Goal: Find contact information: Find contact information

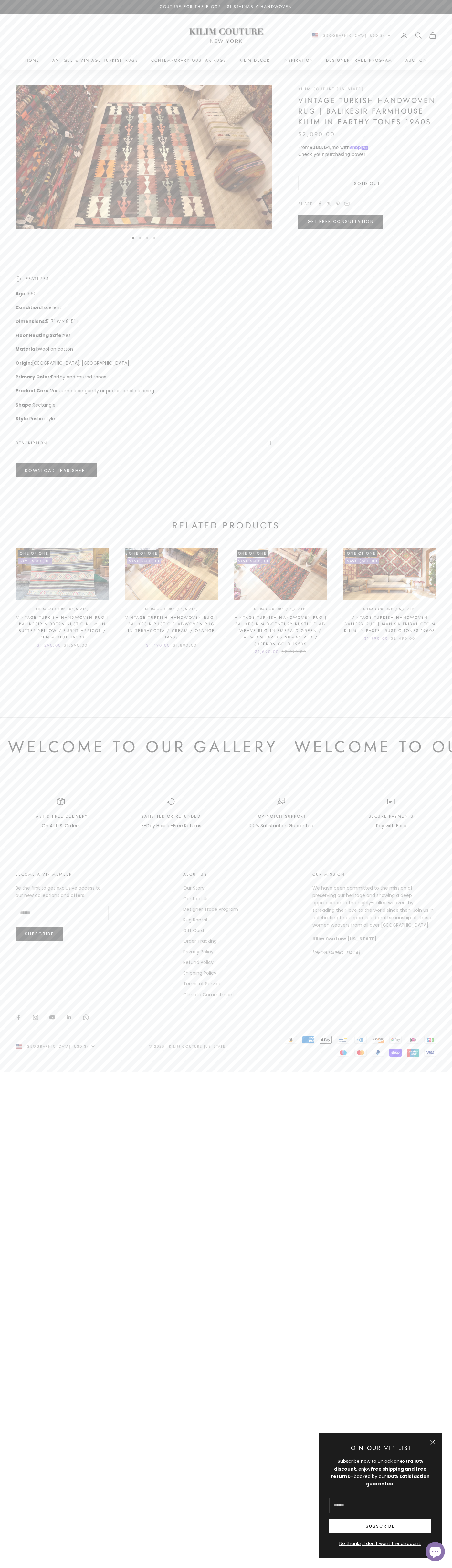
click at [196, 899] on link "Contact Us" at bounding box center [196, 899] width 25 height 7
